Goal: Task Accomplishment & Management: Manage account settings

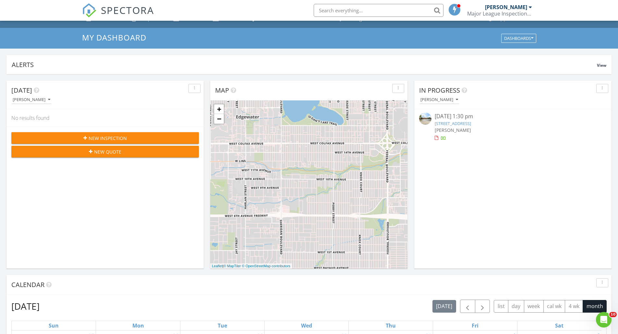
scroll to position [1, 0]
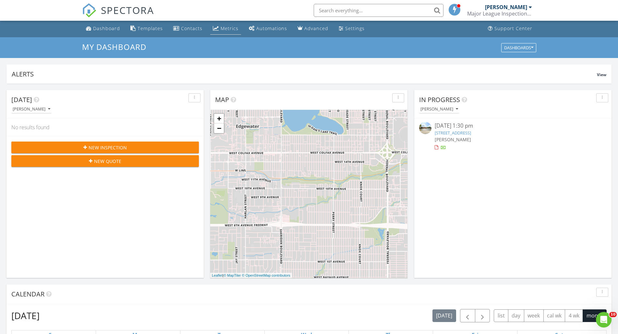
click at [221, 29] on div "Metrics" at bounding box center [230, 28] width 18 height 6
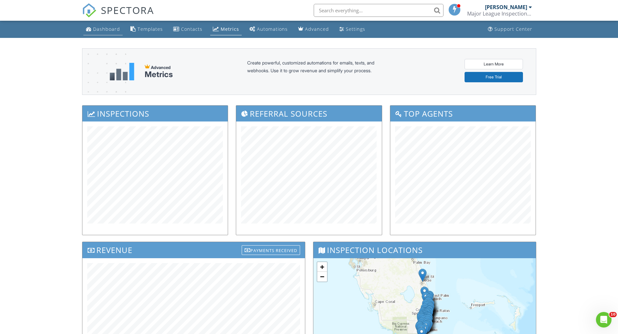
click at [97, 28] on div "Dashboard" at bounding box center [106, 29] width 27 height 6
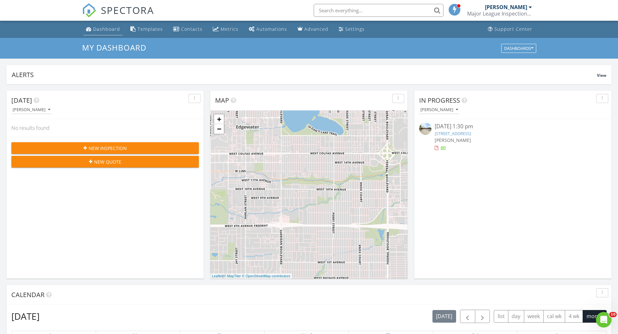
click at [102, 33] on link "Dashboard" at bounding box center [102, 29] width 39 height 12
click at [221, 26] on div "Metrics" at bounding box center [230, 29] width 18 height 6
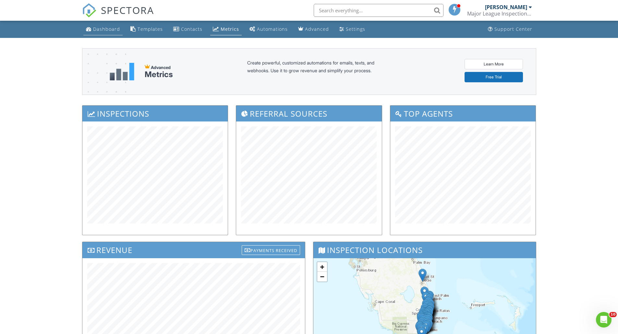
click at [99, 27] on div "Dashboard" at bounding box center [106, 29] width 27 height 6
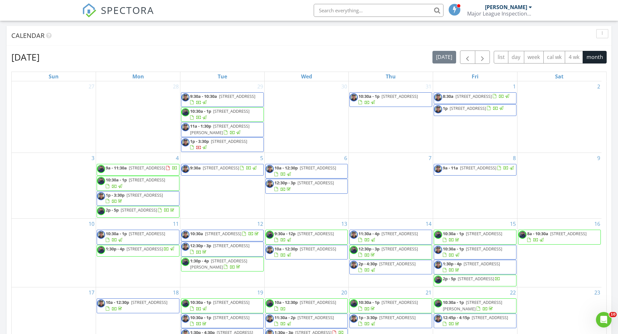
click at [239, 56] on div "August 2025 today list day week cal wk 4 wk month" at bounding box center [308, 57] width 595 height 13
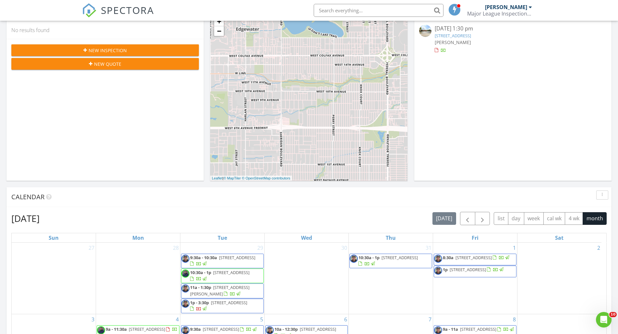
scroll to position [195, 0]
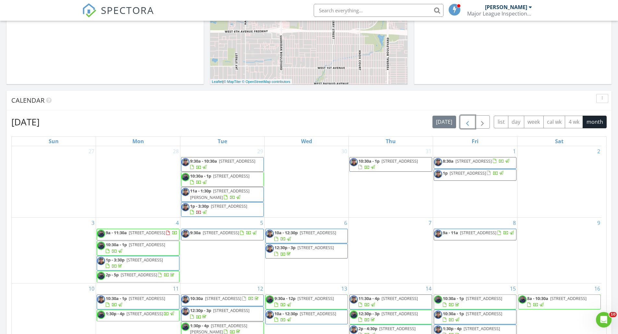
click at [465, 122] on span "button" at bounding box center [468, 122] width 8 height 8
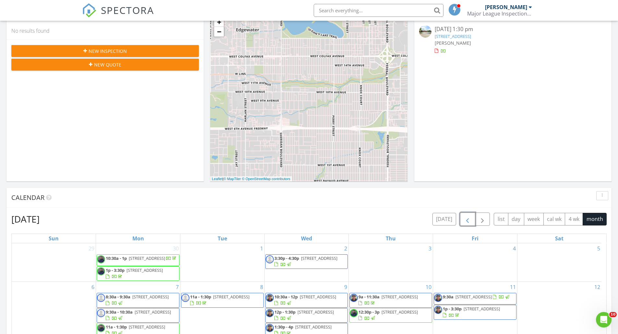
scroll to position [53, 0]
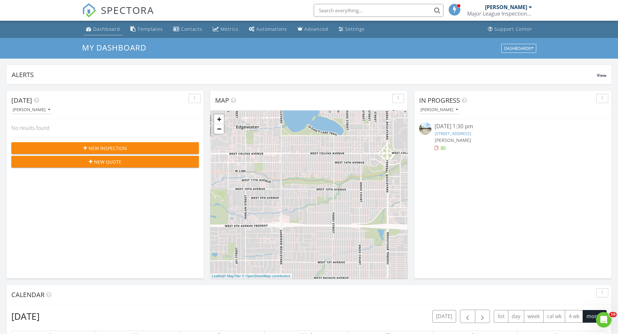
click at [100, 31] on div "Dashboard" at bounding box center [106, 29] width 27 height 6
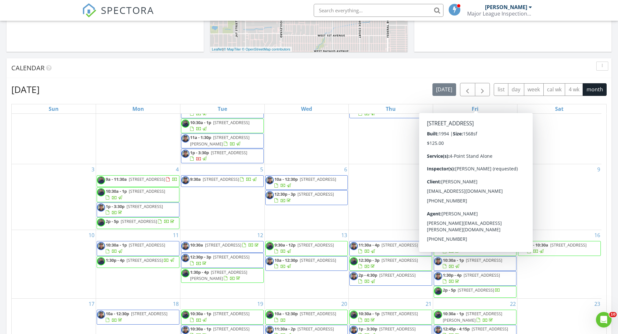
scroll to position [32, 0]
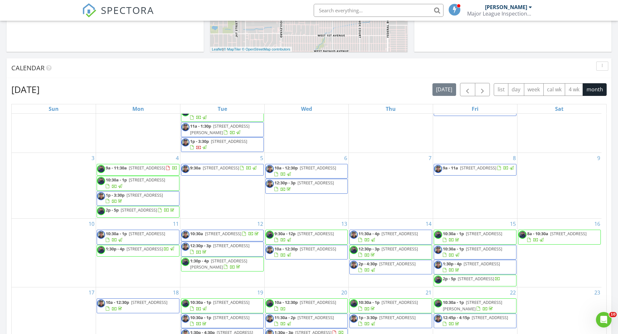
click at [295, 72] on div "Calendar" at bounding box center [303, 68] width 585 height 10
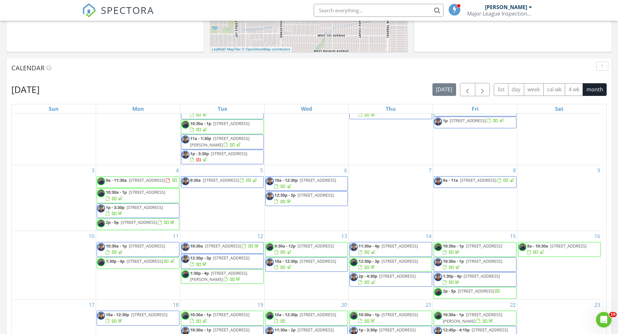
scroll to position [0, 0]
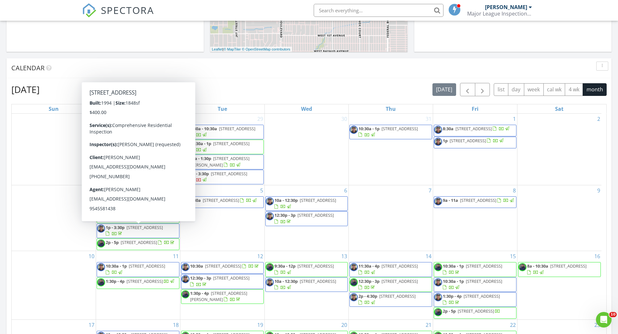
click at [261, 90] on div "August 2025 today list day week cal wk 4 wk month" at bounding box center [308, 89] width 595 height 13
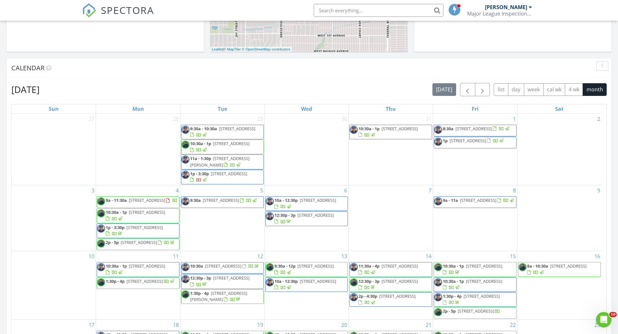
click at [139, 246] on span "[STREET_ADDRESS]" at bounding box center [139, 243] width 36 height 6
